Goal: Navigation & Orientation: Find specific page/section

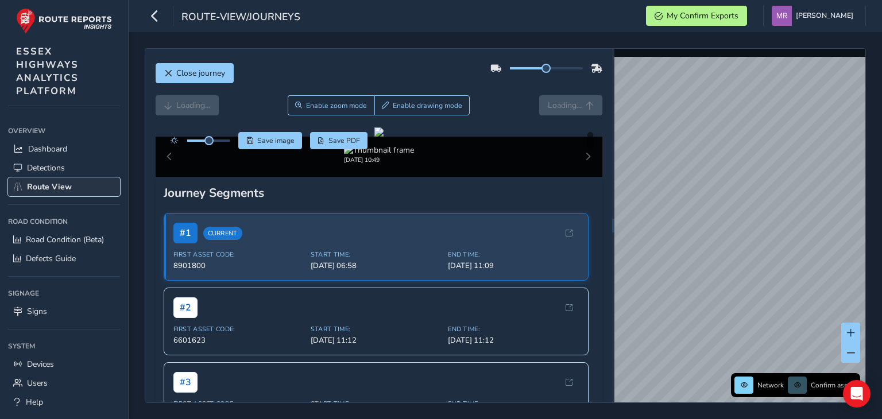
click at [83, 182] on link "Route View" at bounding box center [64, 187] width 112 height 19
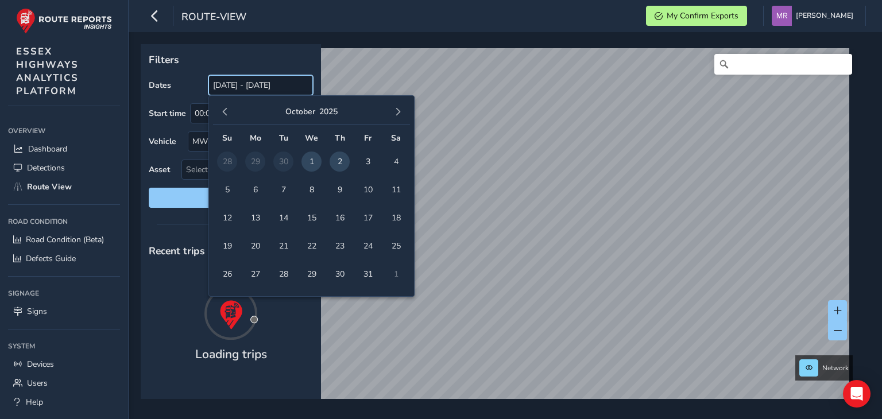
click at [276, 82] on input "[DATE] - [DATE]" at bounding box center [261, 85] width 105 height 20
click at [339, 158] on span "2" at bounding box center [340, 162] width 20 height 20
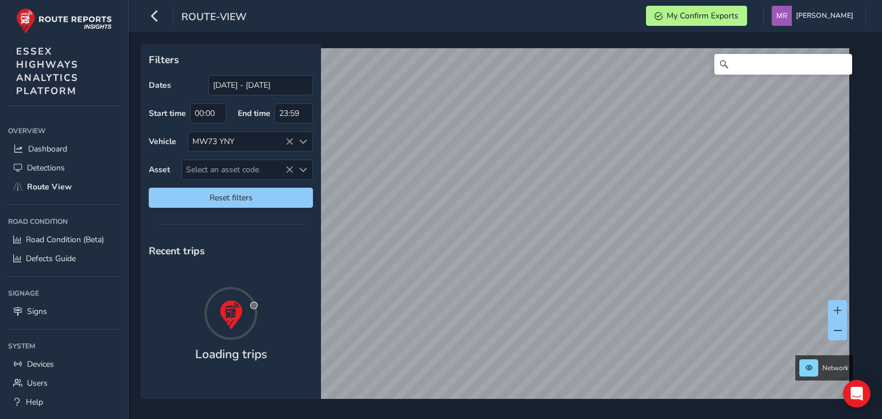
type input "[DATE] - [DATE]"
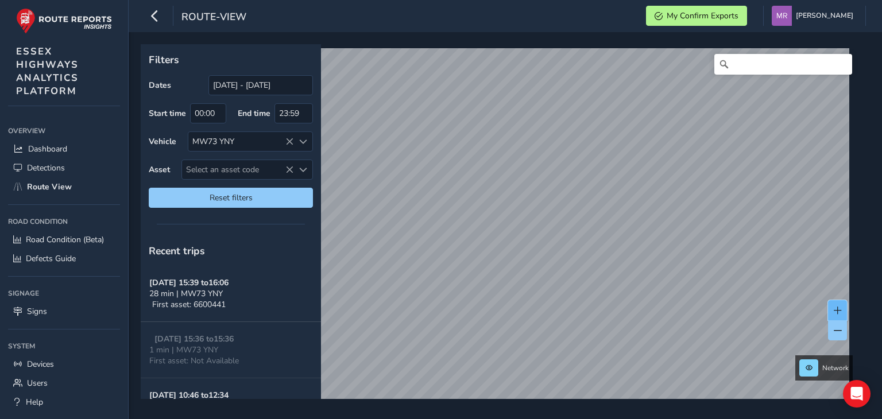
click at [838, 316] on button at bounding box center [837, 310] width 19 height 20
click at [841, 311] on span at bounding box center [838, 311] width 8 height 8
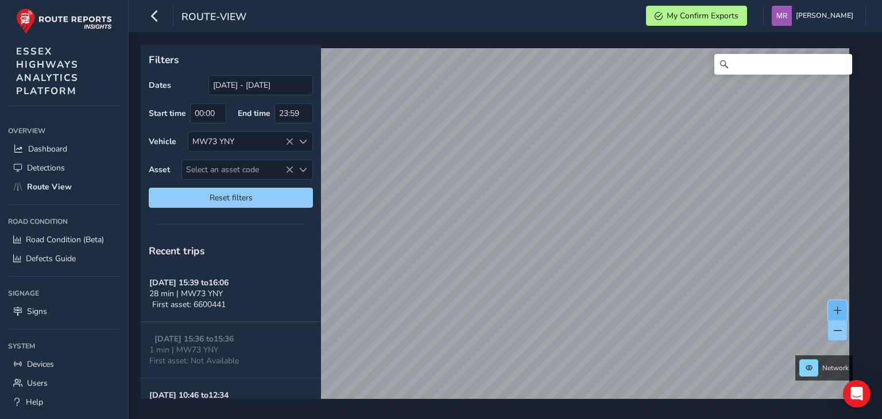
click at [841, 311] on span at bounding box center [838, 311] width 8 height 8
click at [835, 309] on span at bounding box center [838, 311] width 8 height 8
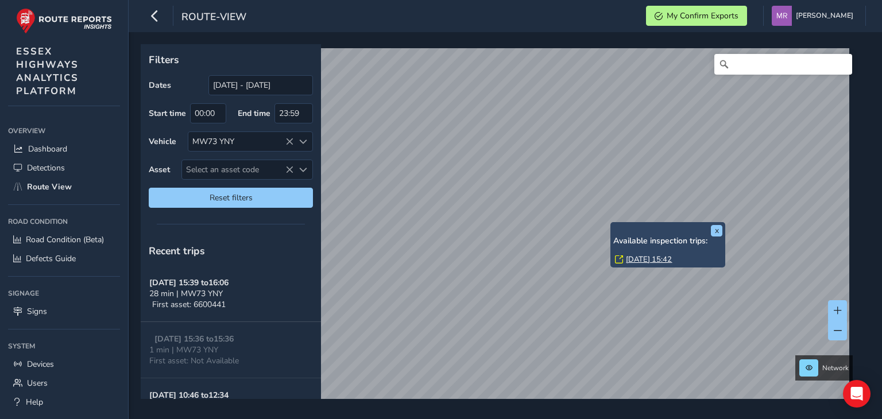
click at [652, 258] on link "[DATE] 15:42" at bounding box center [649, 260] width 46 height 10
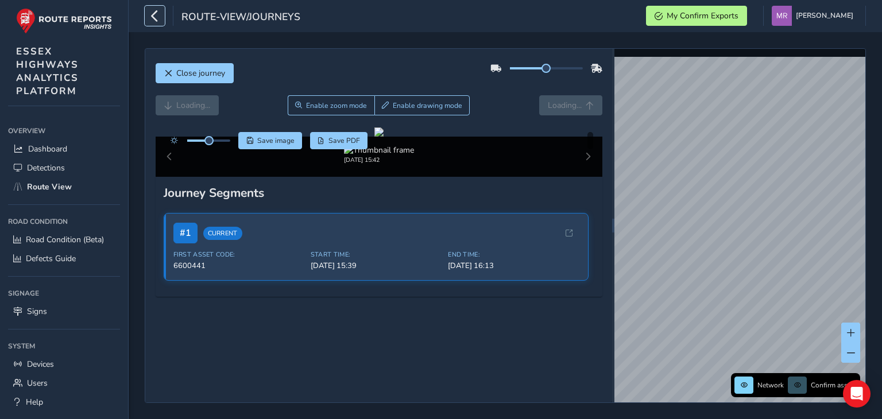
click at [152, 24] on icon "button" at bounding box center [155, 16] width 12 height 20
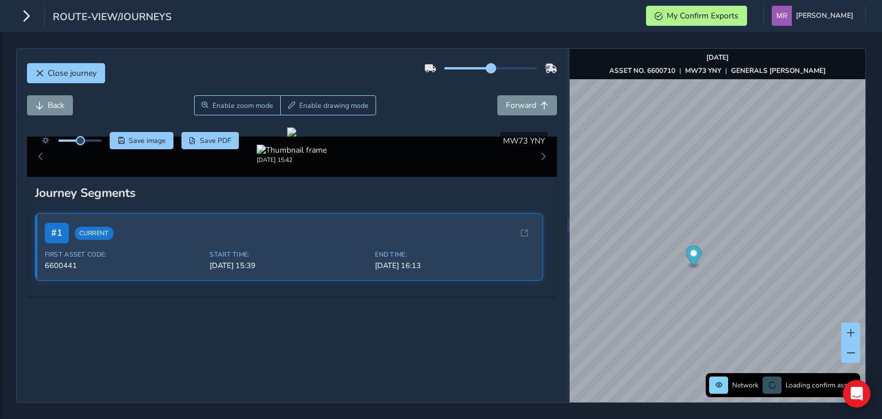
click at [533, 76] on div at bounding box center [491, 68] width 133 height 18
click at [512, 68] on div at bounding box center [491, 68] width 92 height 2
click at [507, 70] on div at bounding box center [491, 68] width 92 height 2
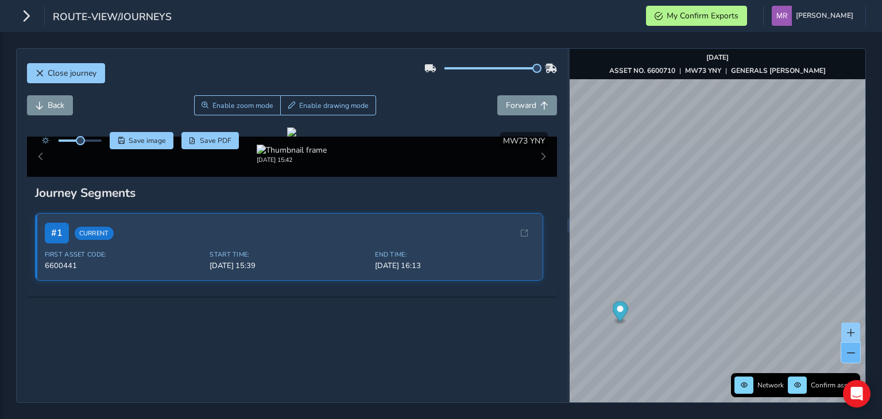
click at [854, 356] on span at bounding box center [851, 353] width 8 height 8
click at [847, 358] on button at bounding box center [851, 353] width 19 height 20
click at [858, 355] on button at bounding box center [851, 353] width 19 height 20
click at [853, 333] on span at bounding box center [851, 333] width 8 height 8
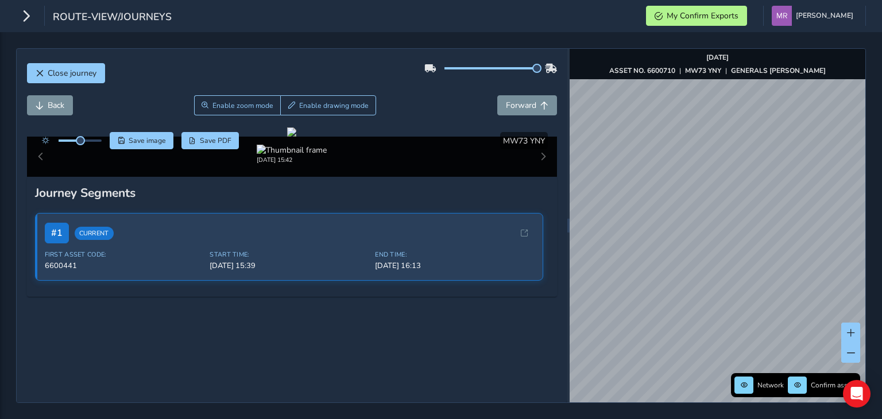
click at [882, 321] on div "Close journey Back Enable zoom mode Enable drawing mode Forward Click and Drag …" at bounding box center [441, 225] width 882 height 387
click at [851, 354] on span at bounding box center [851, 353] width 8 height 8
click at [635, 239] on img "Preview frame" at bounding box center [649, 238] width 29 height 9
click at [635, 244] on img "Preview frame" at bounding box center [649, 238] width 29 height 9
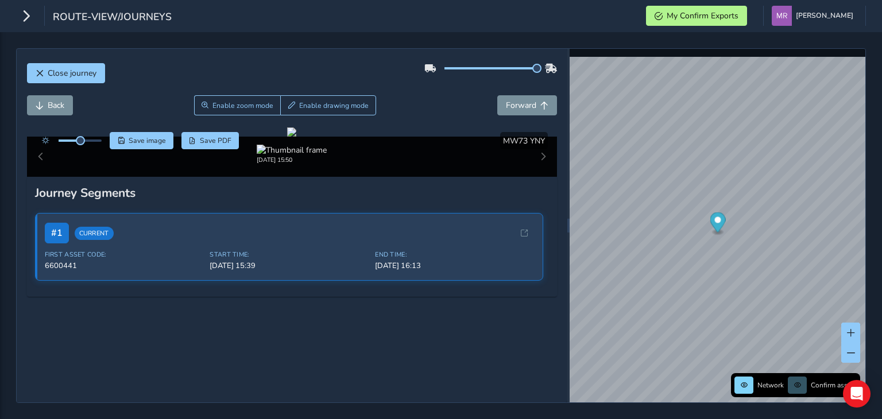
click at [474, 92] on div "Close journey" at bounding box center [292, 77] width 531 height 37
click at [507, 108] on span "Forward" at bounding box center [521, 105] width 30 height 11
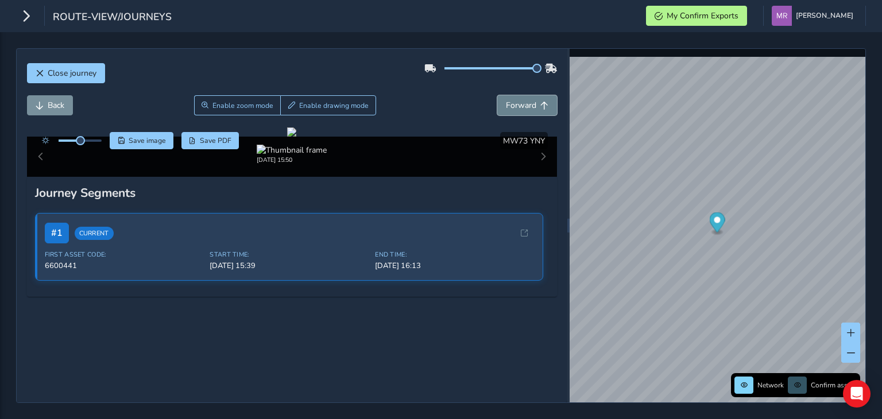
click at [507, 108] on span "Forward" at bounding box center [521, 105] width 30 height 11
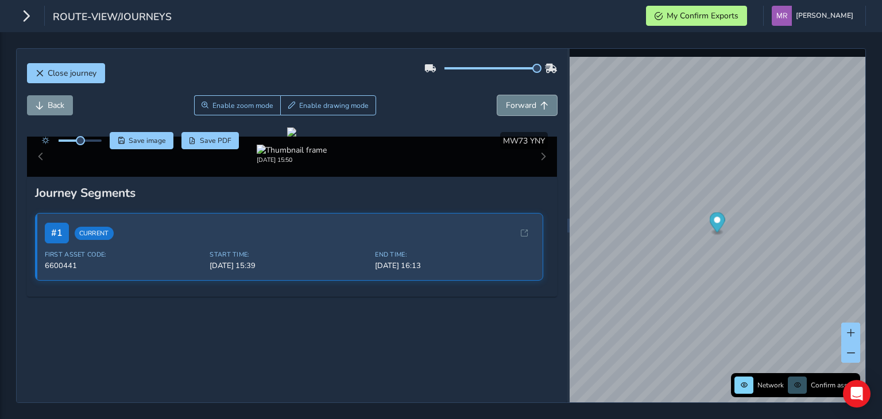
click at [507, 108] on span "Forward" at bounding box center [521, 105] width 30 height 11
click at [541, 106] on span "Forward" at bounding box center [545, 106] width 8 height 8
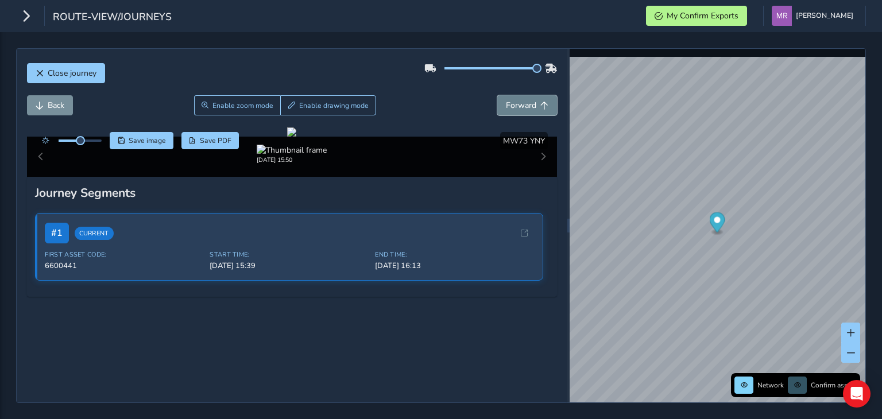
click at [541, 106] on span "Forward" at bounding box center [545, 106] width 8 height 8
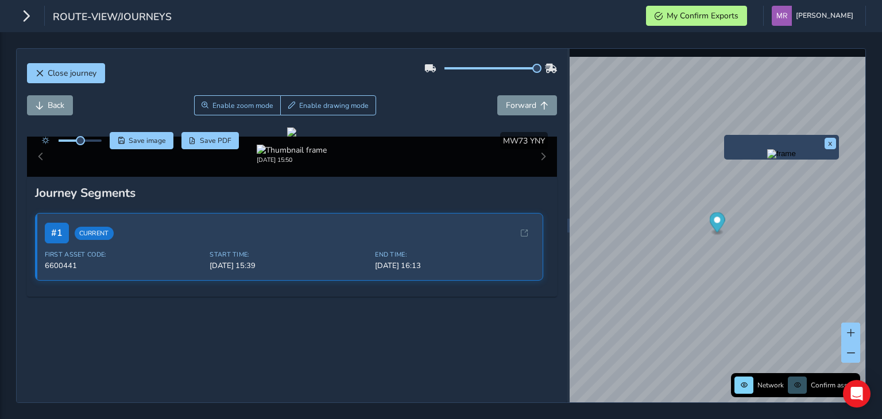
click at [768, 149] on img "Preview frame" at bounding box center [782, 153] width 29 height 9
click at [768, 159] on img "Preview frame" at bounding box center [782, 153] width 29 height 9
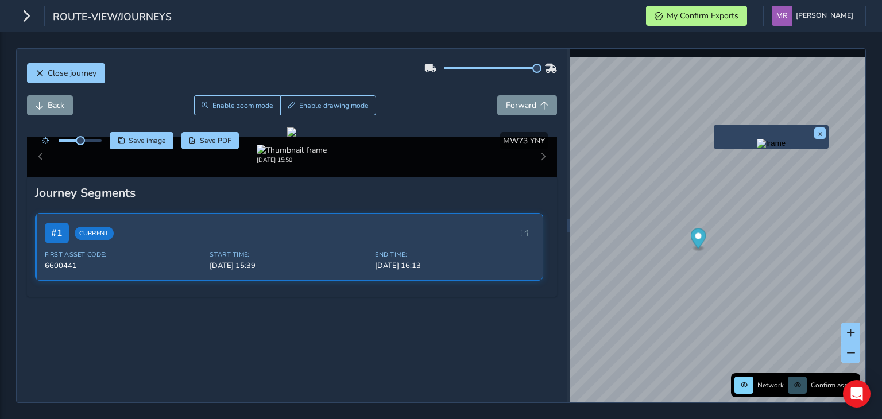
click at [757, 145] on img "Preview frame" at bounding box center [771, 143] width 29 height 9
click at [757, 148] on img "Preview frame" at bounding box center [771, 143] width 29 height 9
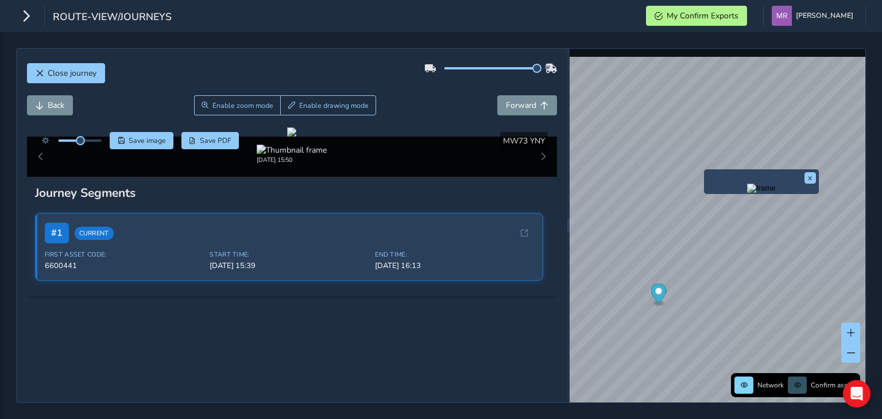
click at [747, 193] on img "Preview frame" at bounding box center [761, 188] width 29 height 9
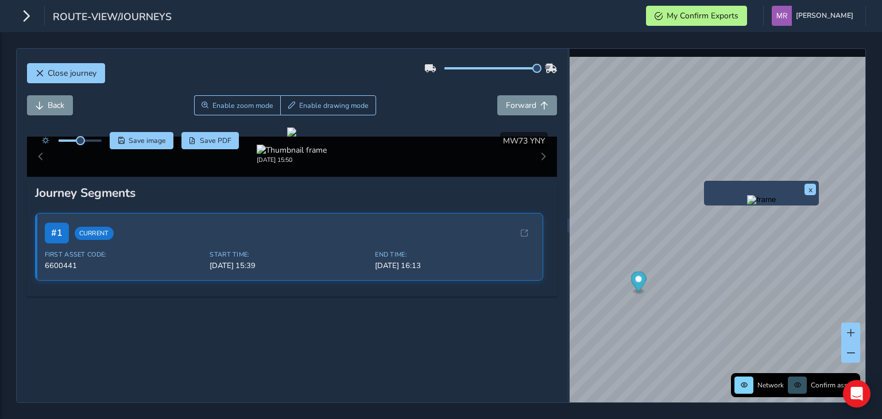
click at [747, 202] on img "Preview frame" at bounding box center [761, 199] width 29 height 9
click at [751, 201] on img "Preview frame" at bounding box center [765, 195] width 29 height 9
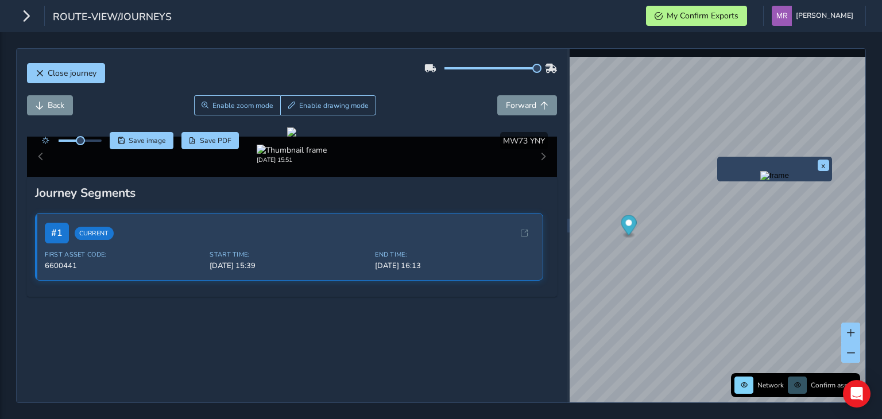
click at [761, 180] on img "Preview frame" at bounding box center [775, 175] width 29 height 9
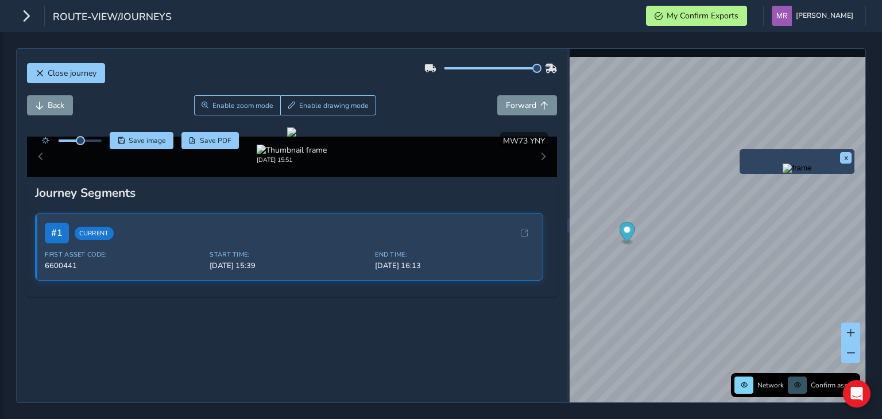
click at [783, 173] on img "Preview frame" at bounding box center [797, 168] width 29 height 9
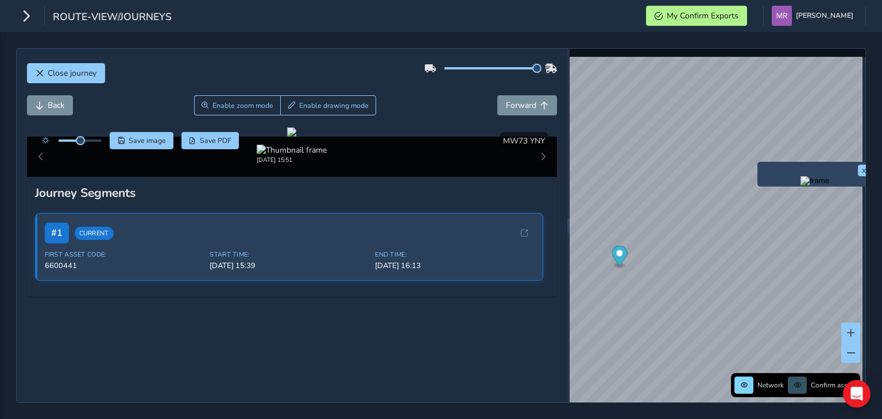
click at [801, 186] on img "Preview frame" at bounding box center [815, 180] width 29 height 9
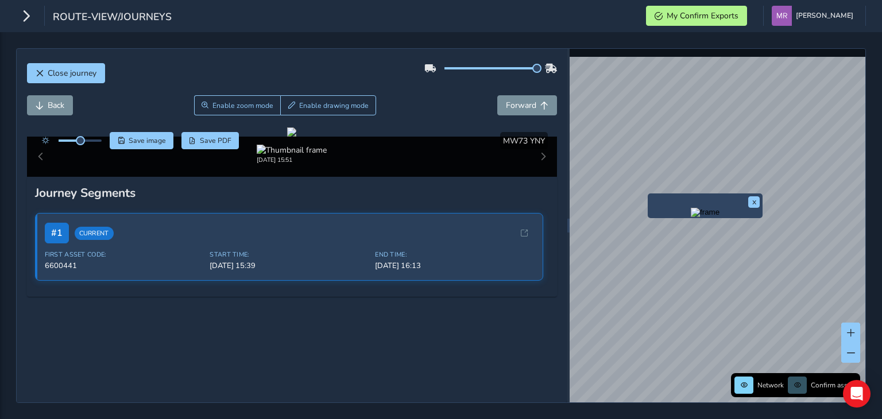
click at [691, 217] on img "Preview frame" at bounding box center [705, 212] width 29 height 9
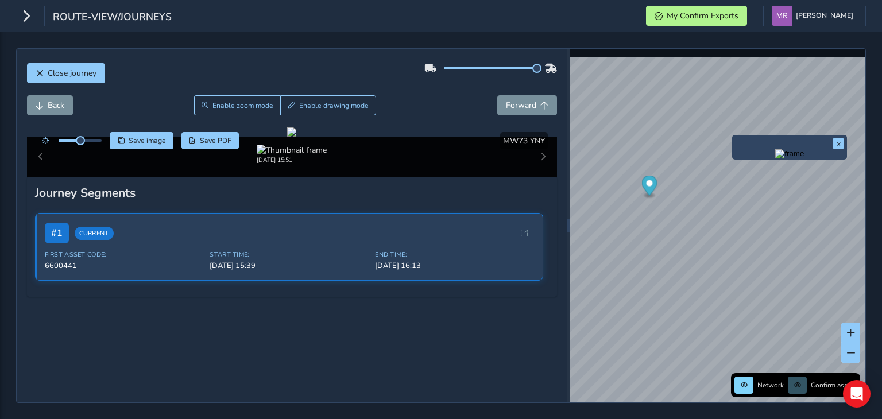
click at [776, 159] on img "Preview frame" at bounding box center [790, 153] width 29 height 9
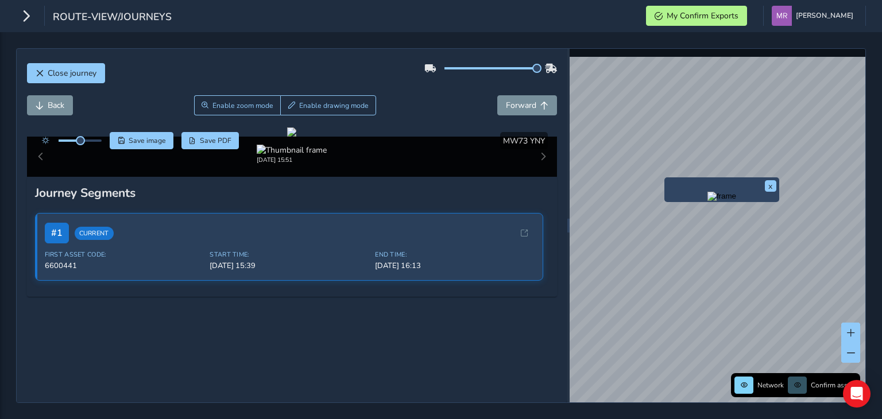
click at [708, 201] on img "Preview frame" at bounding box center [722, 196] width 29 height 9
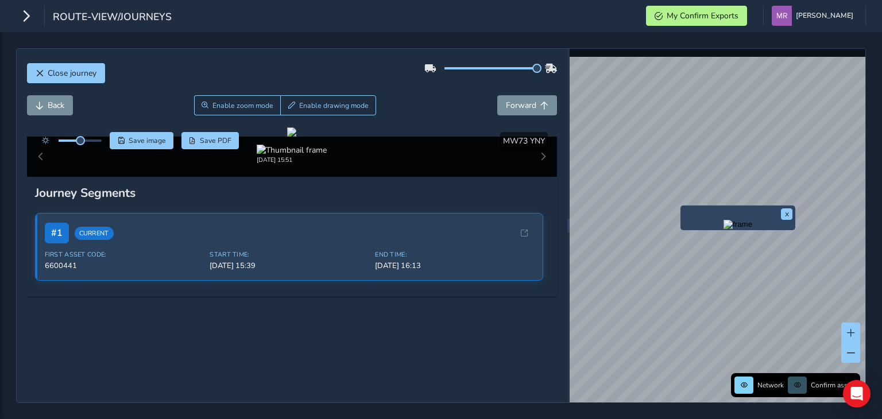
click at [724, 229] on img "Preview frame" at bounding box center [738, 224] width 29 height 9
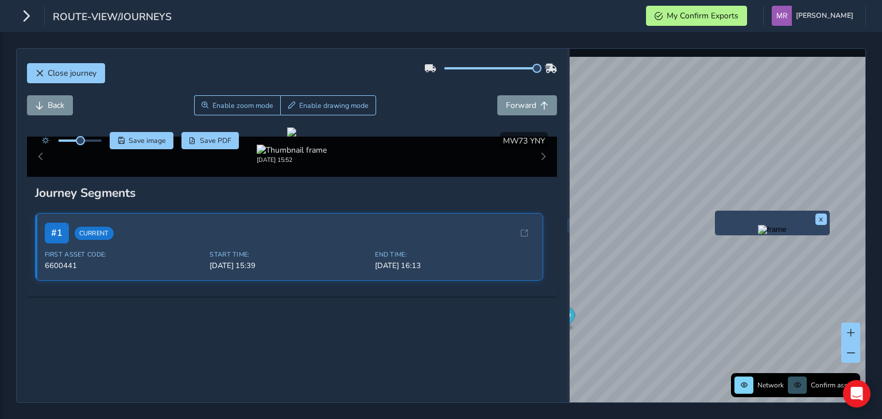
click at [758, 234] on img "Preview frame" at bounding box center [772, 229] width 29 height 9
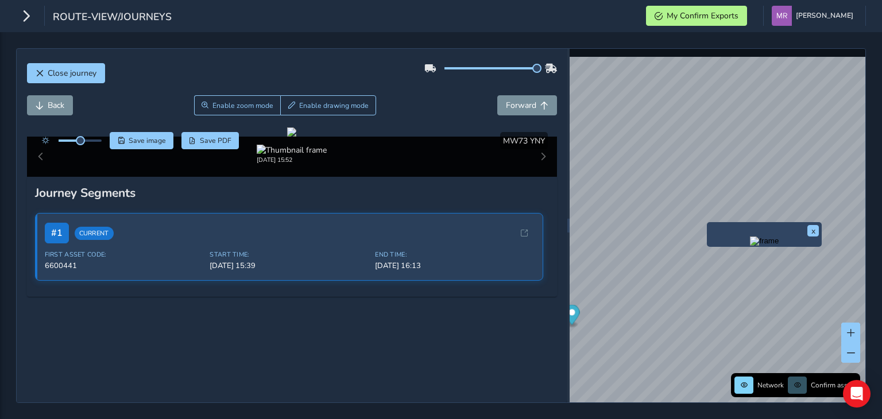
click at [750, 246] on img "Preview frame" at bounding box center [764, 241] width 29 height 9
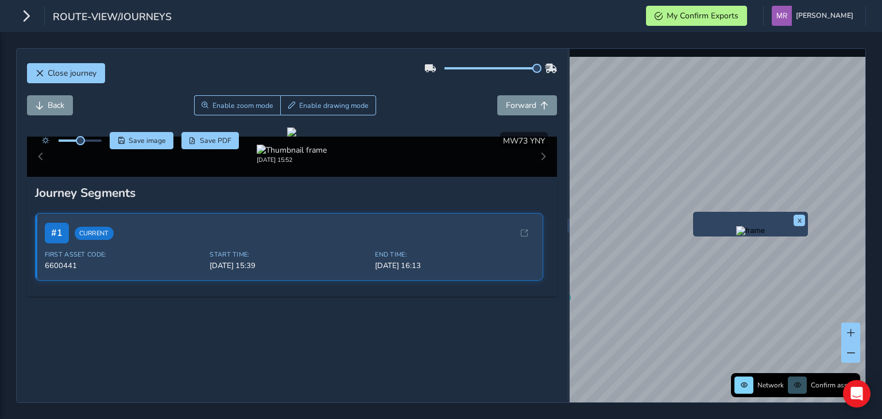
click at [737, 236] on img "Preview frame" at bounding box center [751, 230] width 29 height 9
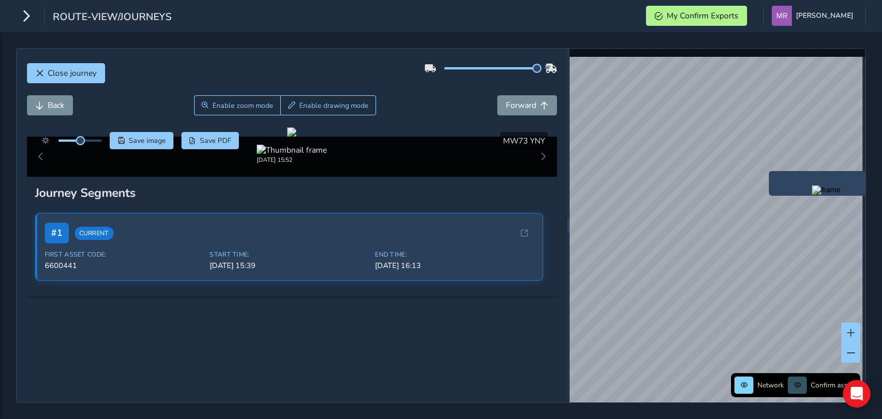
click at [812, 195] on img "Preview frame" at bounding box center [826, 190] width 29 height 9
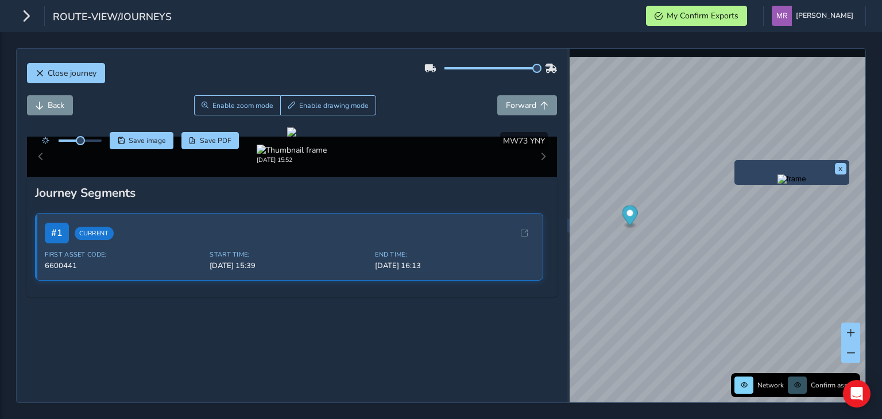
click at [778, 184] on img "Preview frame" at bounding box center [792, 179] width 29 height 9
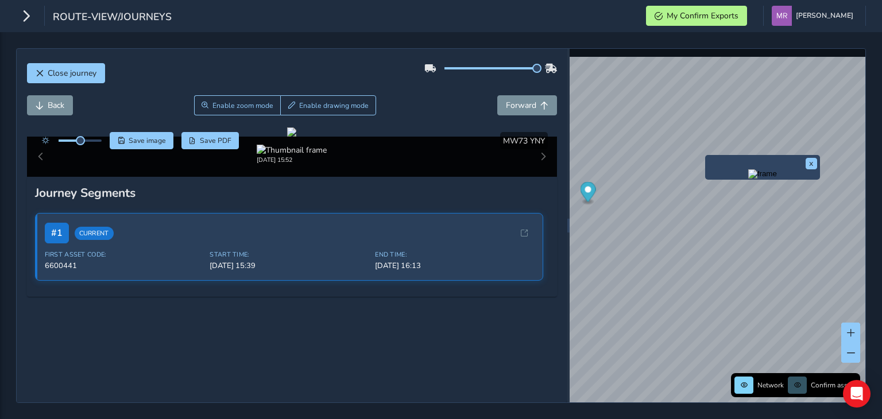
click at [749, 179] on img "Preview frame" at bounding box center [763, 173] width 29 height 9
click at [777, 179] on img "Preview frame" at bounding box center [763, 173] width 29 height 9
click at [554, 242] on div "Close journey Back Enable zoom mode Enable drawing mode Forward Click and Drag …" at bounding box center [441, 225] width 850 height 355
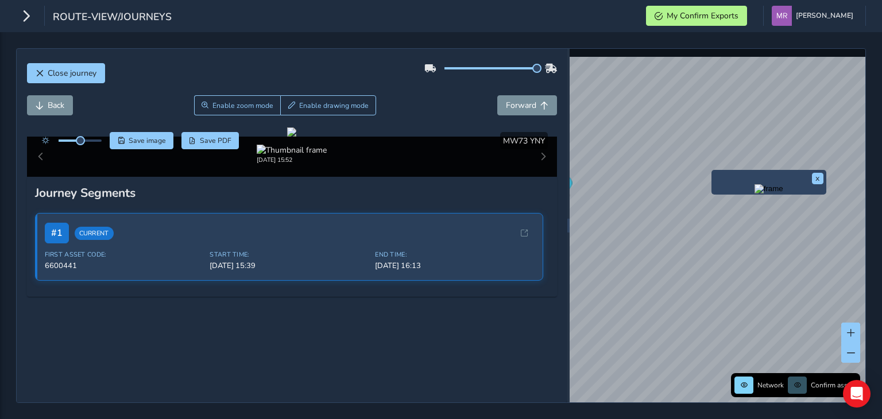
click at [755, 194] on img "Preview frame" at bounding box center [769, 188] width 29 height 9
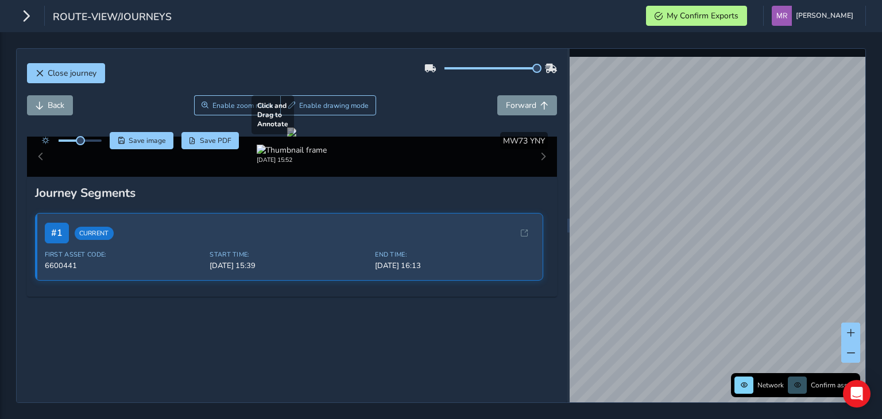
click at [527, 294] on div "Close journey Back Enable zoom mode Enable drawing mode Forward Click and Drag …" at bounding box center [441, 225] width 850 height 355
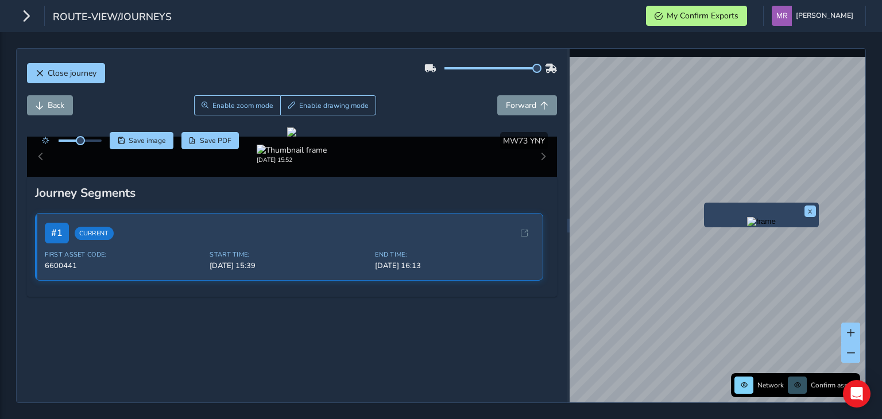
click at [747, 226] on img "Preview frame" at bounding box center [761, 221] width 29 height 9
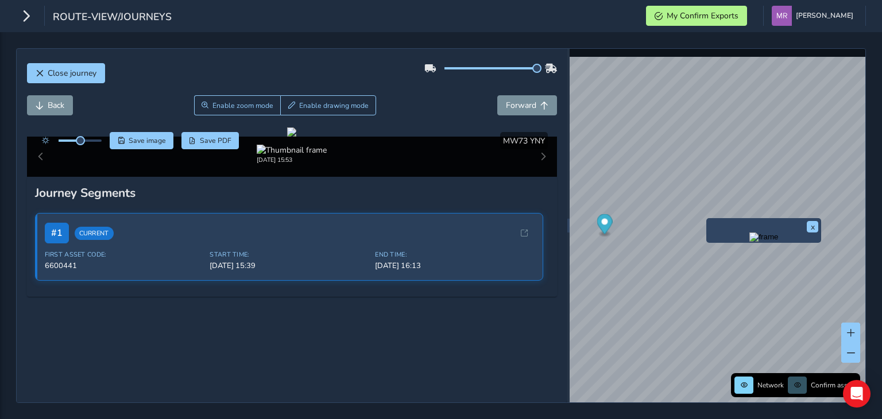
click at [750, 242] on img "Preview frame" at bounding box center [764, 237] width 29 height 9
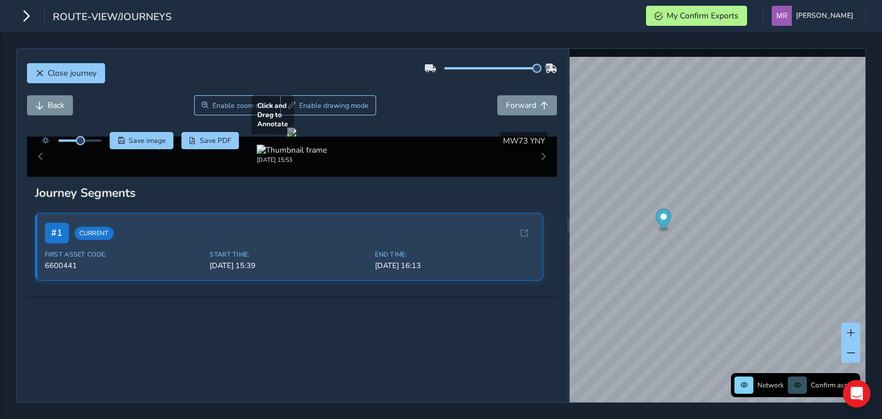
click at [534, 326] on div "Close journey Back Enable zoom mode Enable drawing mode Forward Click and Drag …" at bounding box center [441, 225] width 850 height 355
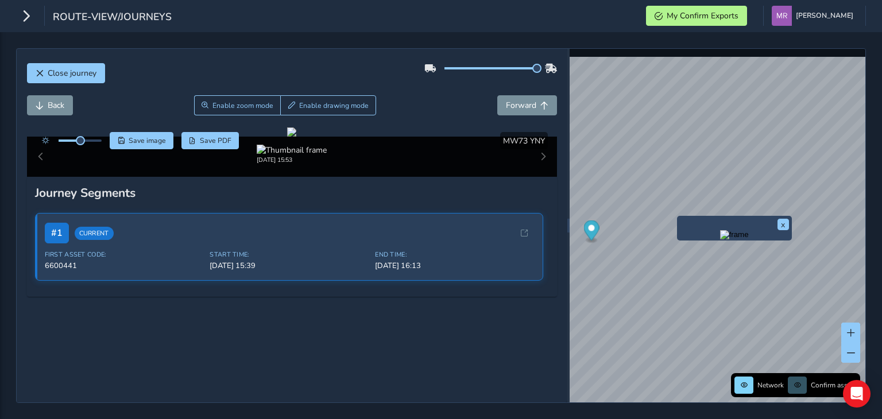
click at [720, 240] on img "Preview frame" at bounding box center [734, 234] width 29 height 9
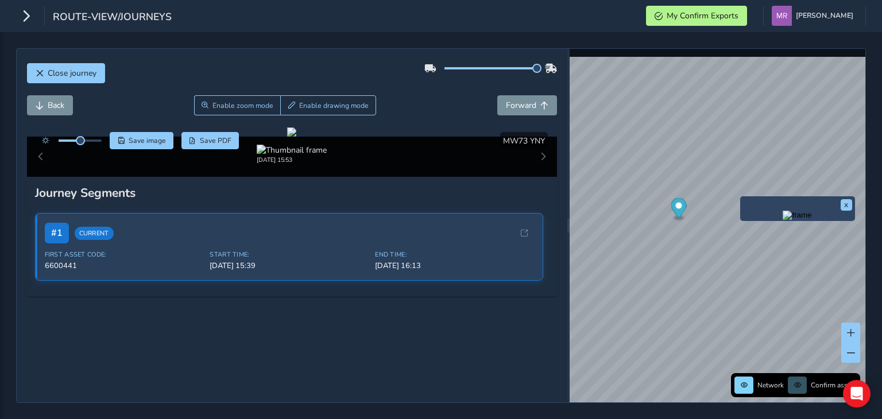
click at [783, 220] on img "Preview frame" at bounding box center [797, 215] width 29 height 9
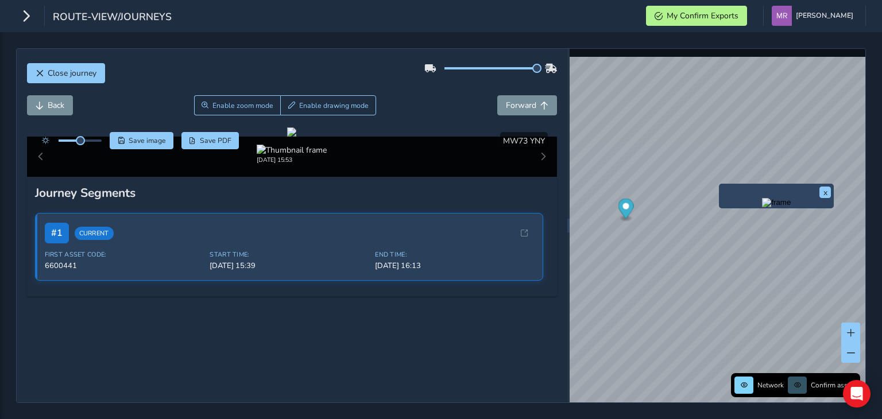
click at [762, 207] on img "Preview frame" at bounding box center [776, 202] width 29 height 9
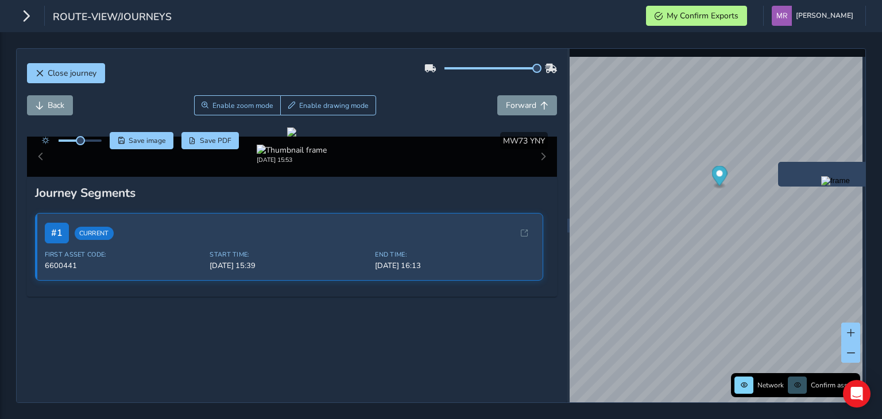
click at [822, 186] on img "Preview frame" at bounding box center [836, 180] width 29 height 9
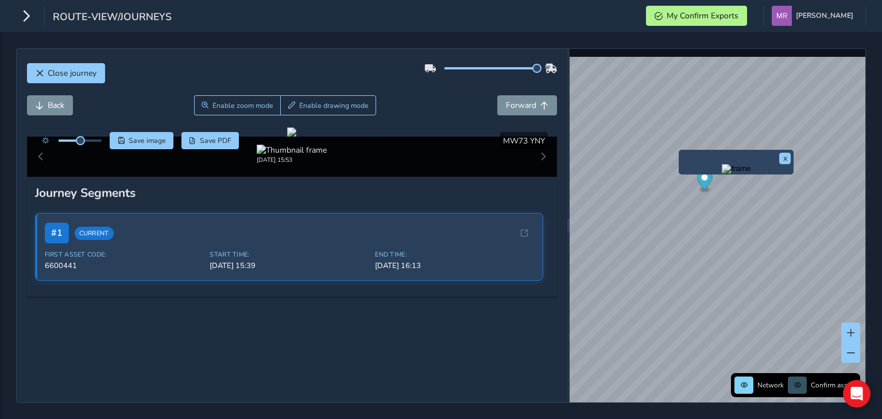
click at [751, 174] on img "Preview frame" at bounding box center [736, 168] width 29 height 9
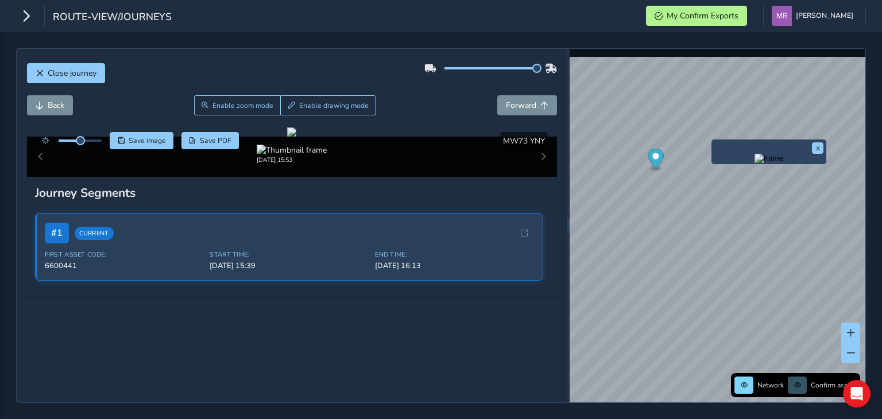
click at [755, 163] on img "Preview frame" at bounding box center [769, 158] width 29 height 9
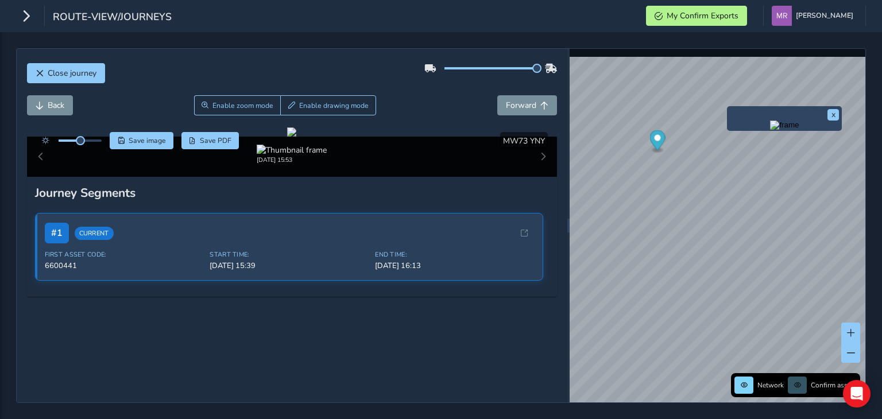
click at [770, 130] on img "Preview frame" at bounding box center [784, 125] width 29 height 9
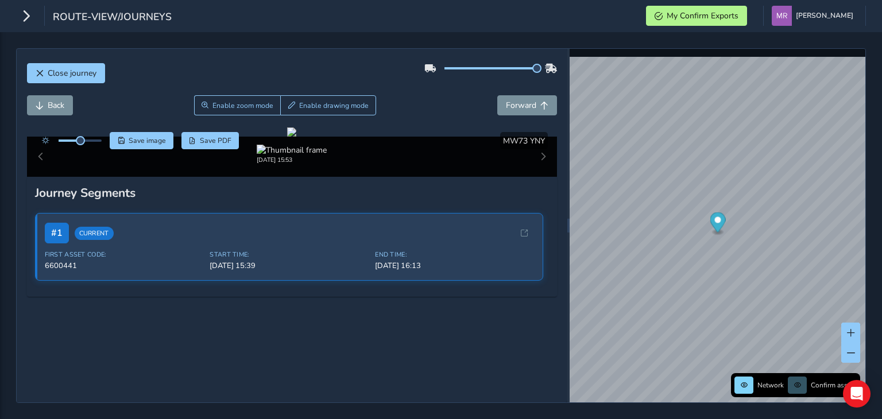
scroll to position [107, 0]
